Goal: Navigation & Orientation: Understand site structure

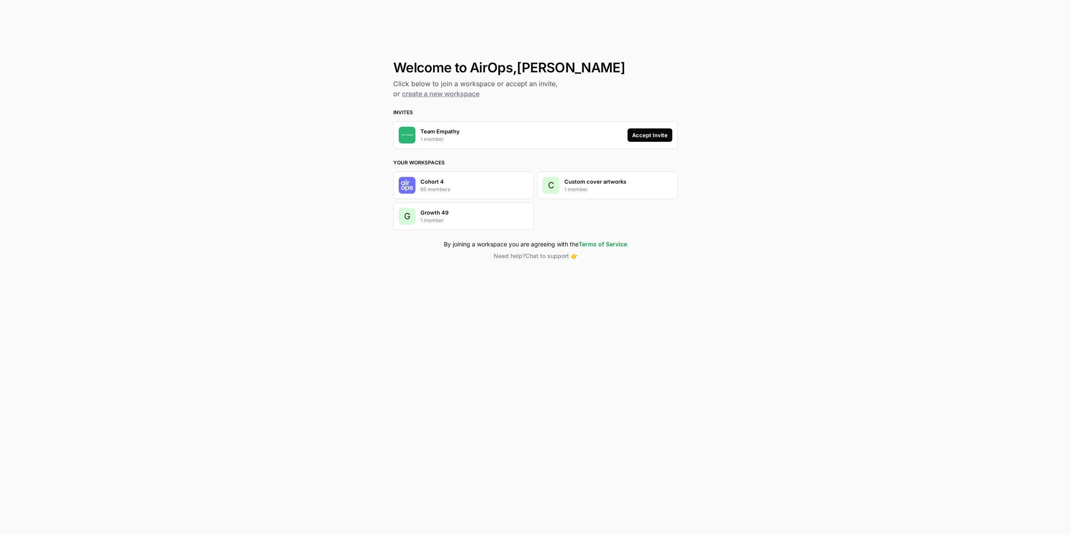
click at [654, 138] on div "Accept Invite" at bounding box center [650, 135] width 36 height 8
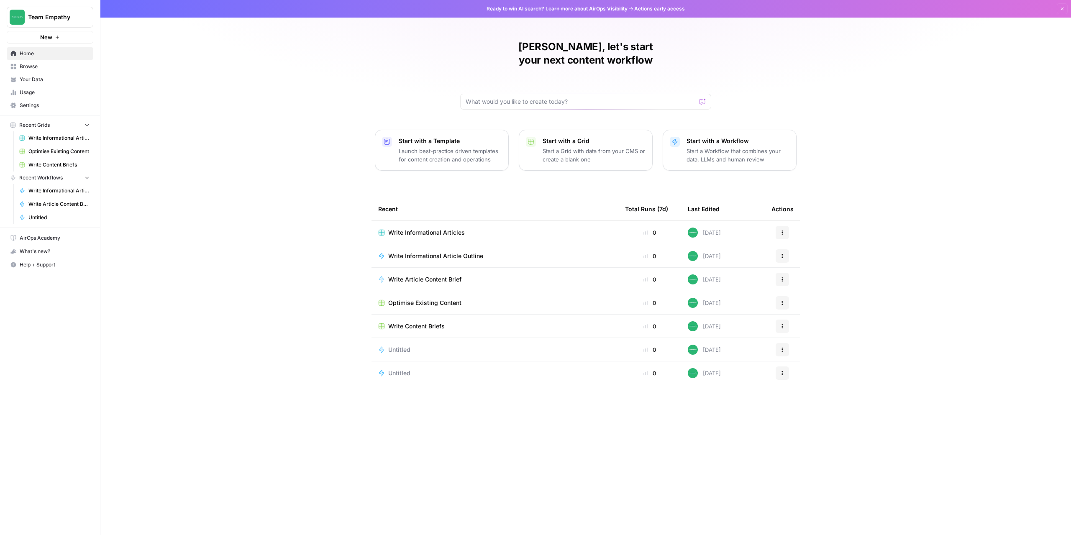
click at [101, 333] on div "[PERSON_NAME], let's start your next content workflow Start with a Template Lau…" at bounding box center [585, 267] width 971 height 535
click at [60, 68] on span "Browse" at bounding box center [55, 67] width 70 height 8
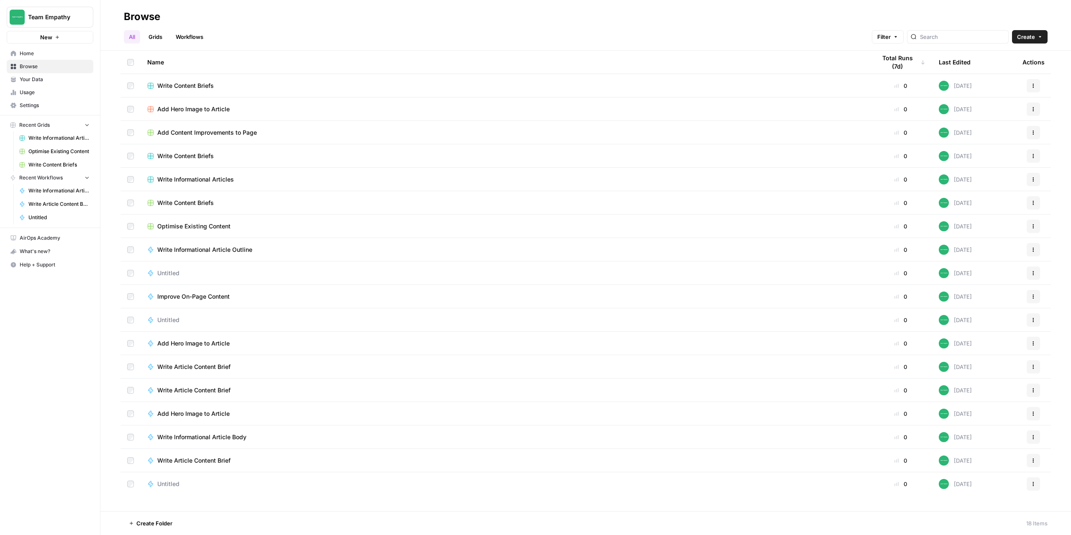
click at [49, 80] on span "Your Data" at bounding box center [55, 80] width 70 height 8
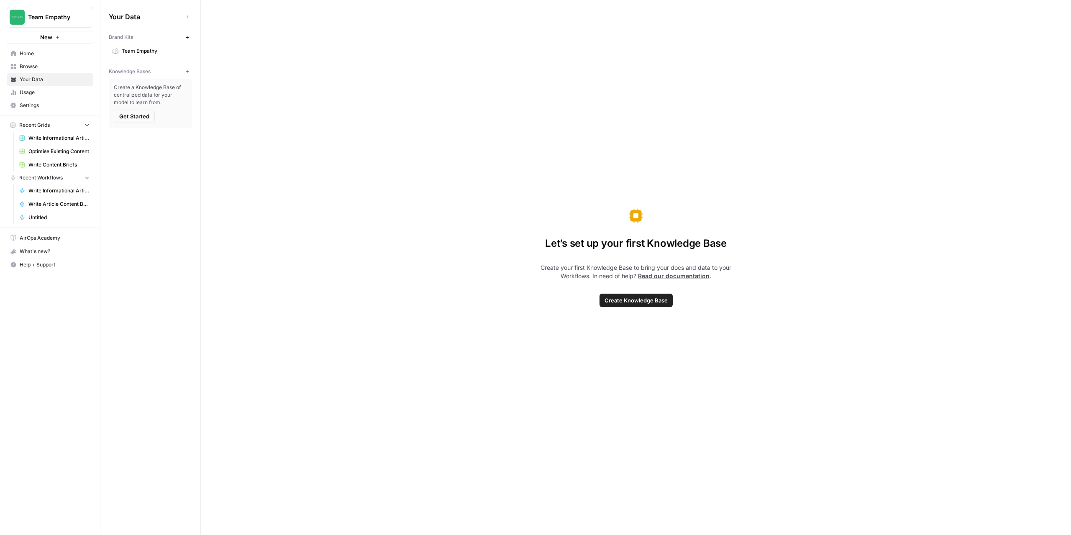
click at [49, 96] on link "Usage" at bounding box center [50, 92] width 87 height 13
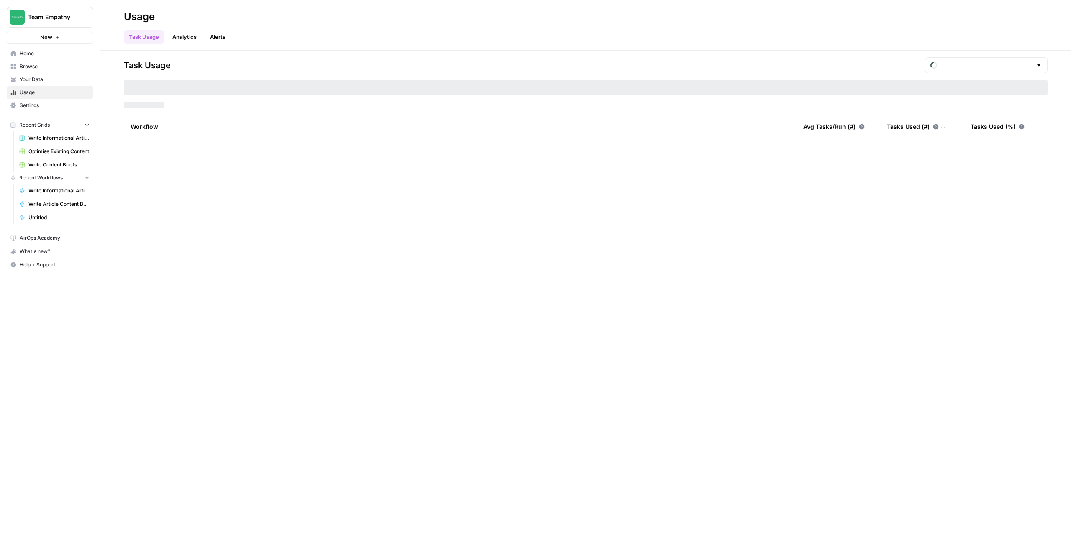
type input "August Included Tasks"
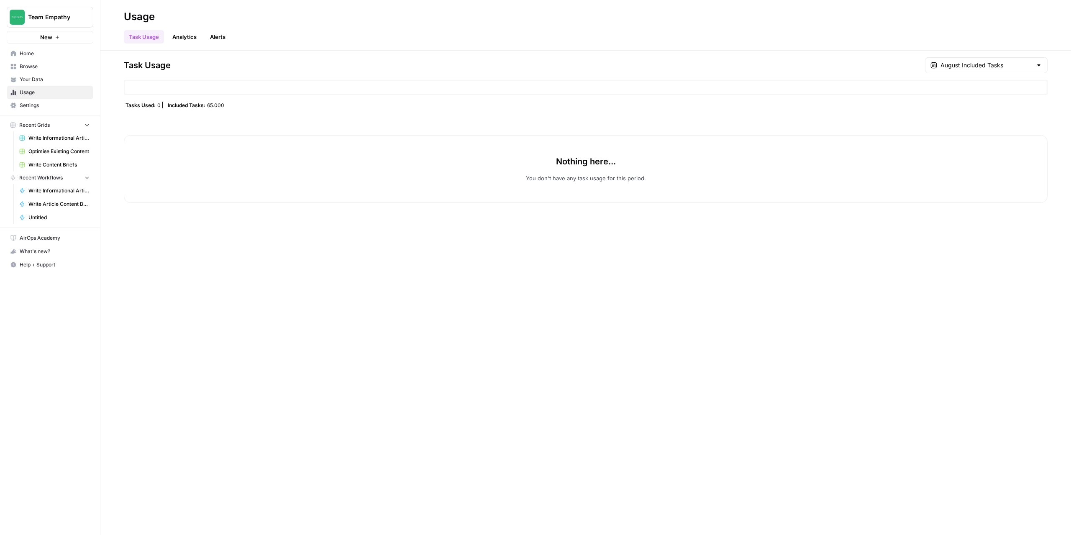
click at [46, 108] on span "Settings" at bounding box center [55, 106] width 70 height 8
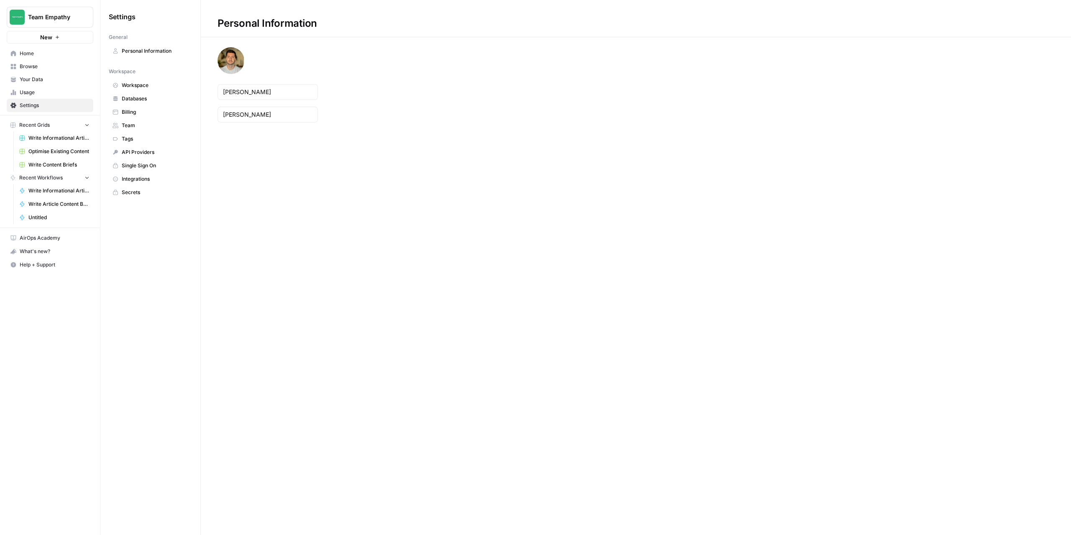
click at [139, 108] on span "Billing" at bounding box center [155, 112] width 67 height 8
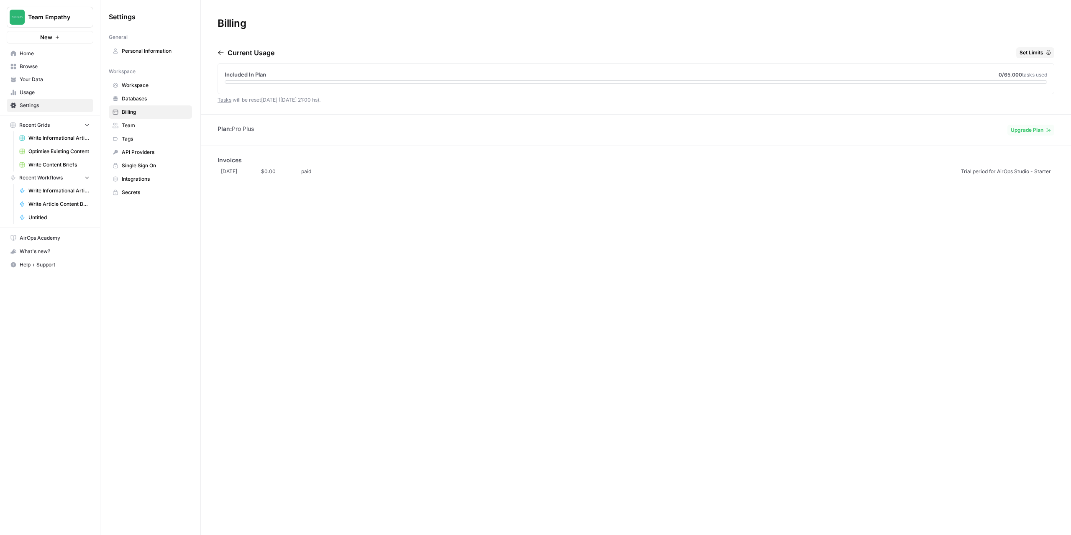
click at [128, 123] on span "Team" at bounding box center [155, 126] width 67 height 8
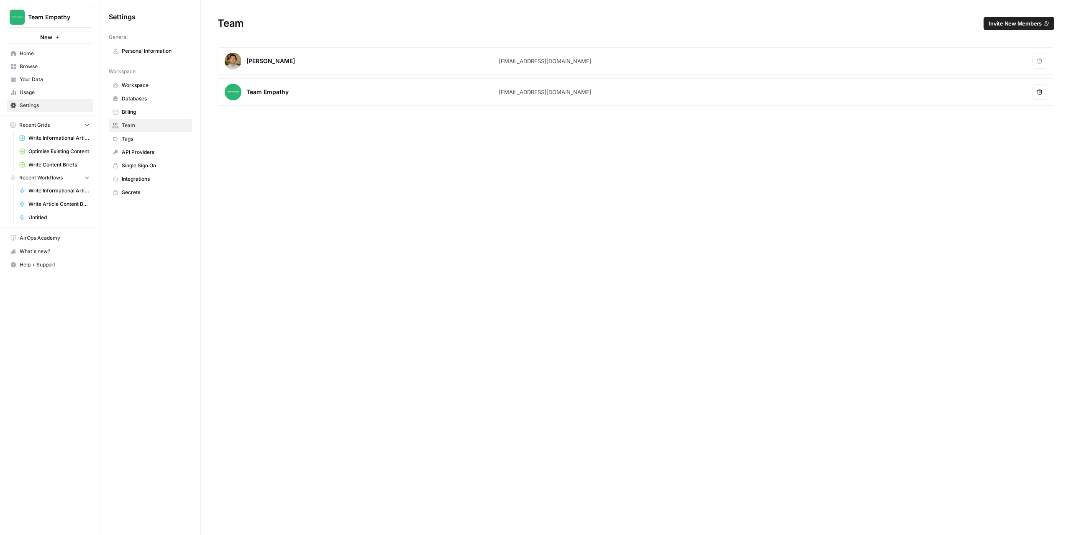
click at [52, 55] on span "Home" at bounding box center [55, 54] width 70 height 8
